Goal: Use online tool/utility: Utilize a website feature to perform a specific function

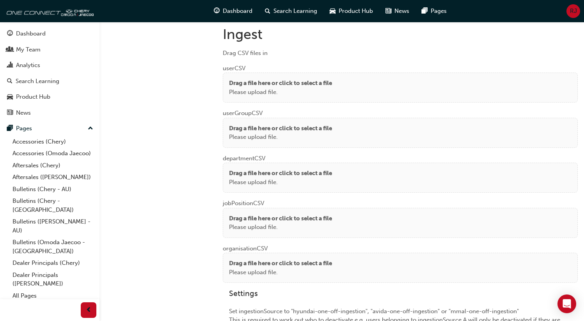
scroll to position [583, 0]
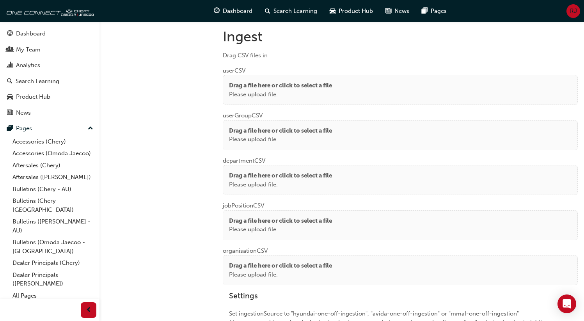
click at [285, 90] on p "Please upload file." at bounding box center [280, 94] width 103 height 9
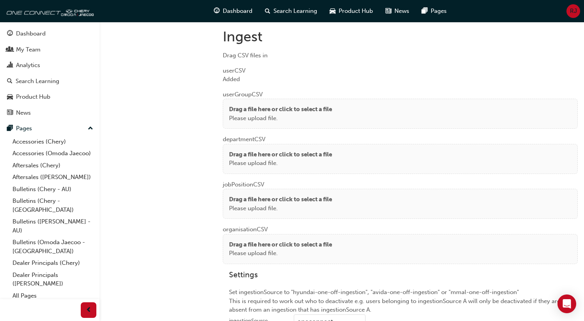
click at [286, 116] on p "Please upload file." at bounding box center [280, 118] width 103 height 9
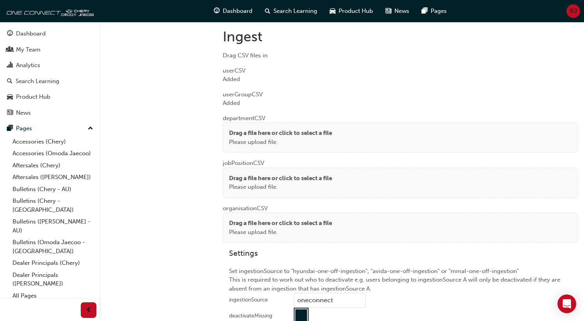
click at [246, 138] on p "Please upload file." at bounding box center [280, 142] width 103 height 9
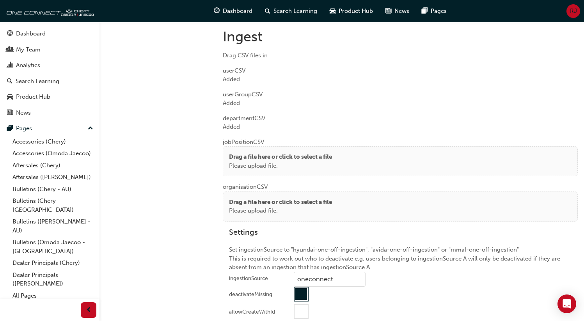
click at [234, 158] on p "Drag a file here or click to select a file" at bounding box center [280, 157] width 103 height 9
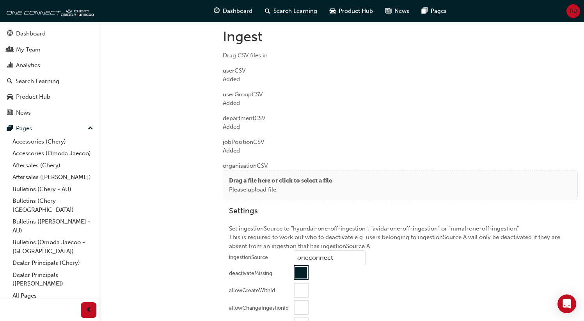
click at [269, 185] on p "Please upload file." at bounding box center [280, 189] width 103 height 9
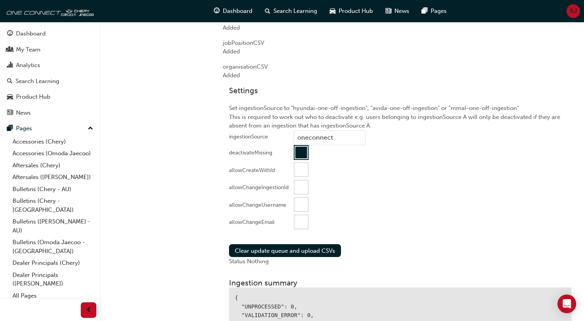
scroll to position [744, 0]
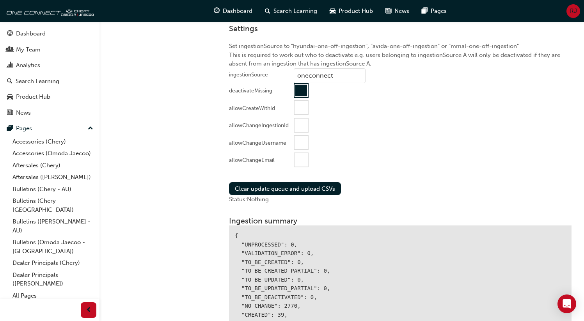
click at [299, 162] on div at bounding box center [301, 159] width 13 height 13
click at [281, 184] on button "Clear update queue and upload CSVs" at bounding box center [285, 188] width 112 height 13
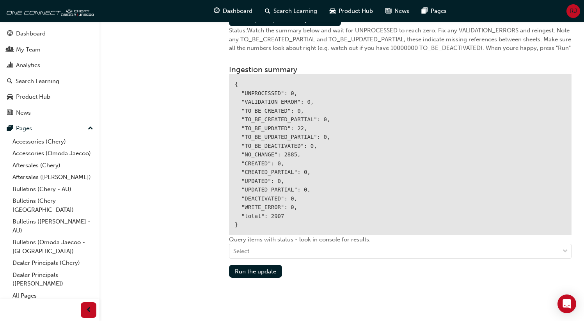
scroll to position [915, 0]
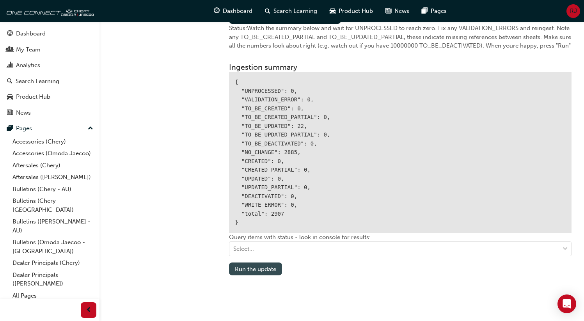
click at [251, 270] on button "Run the update" at bounding box center [255, 269] width 53 height 13
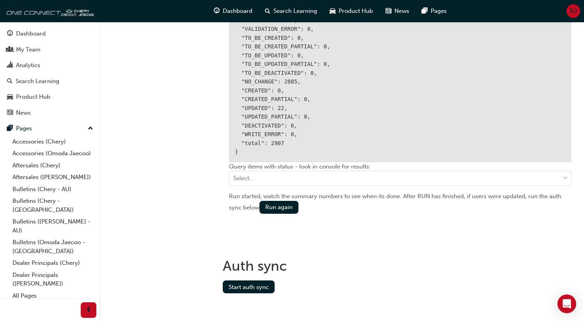
scroll to position [987, 0]
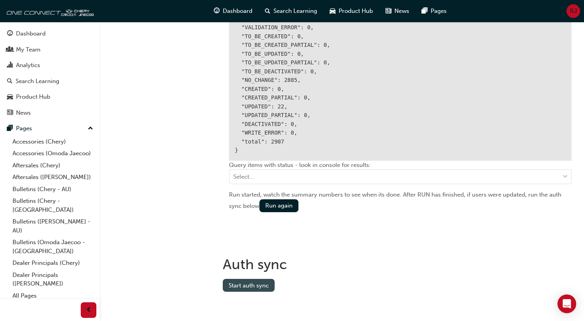
click at [253, 285] on button "Start auth sync" at bounding box center [249, 285] width 52 height 13
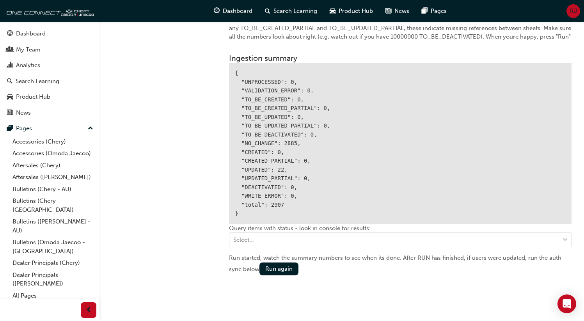
scroll to position [904, 0]
